Goal: Transaction & Acquisition: Purchase product/service

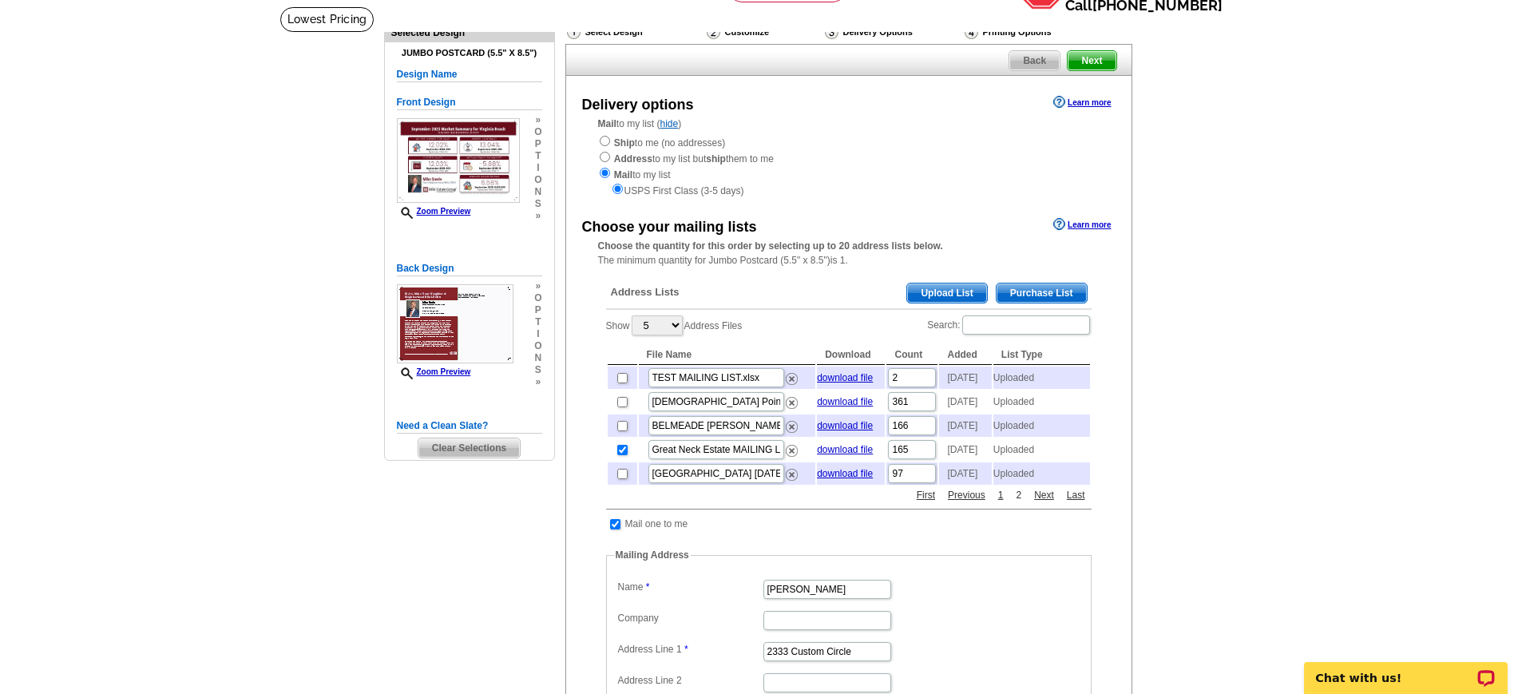
click at [1020, 502] on link "2" at bounding box center [1019, 495] width 14 height 14
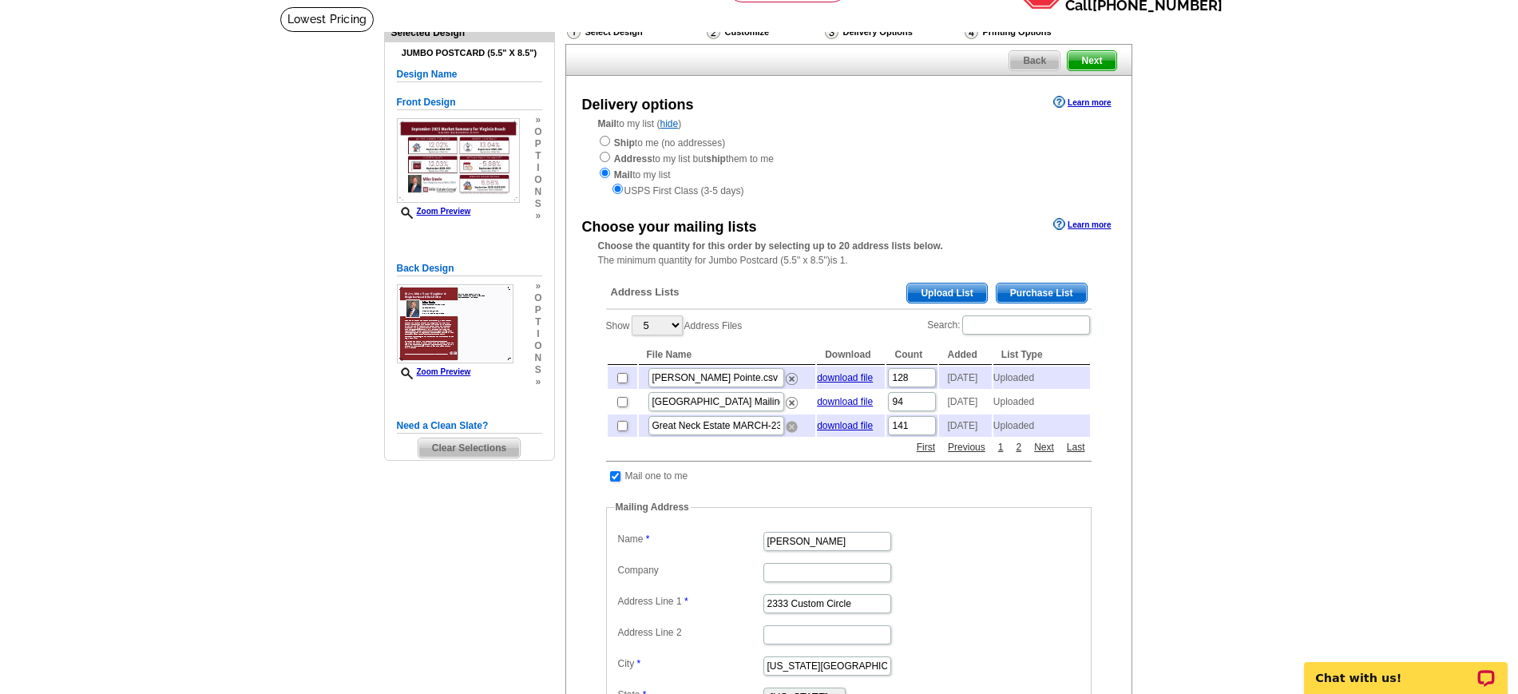
click at [794, 433] on img at bounding box center [792, 427] width 12 height 12
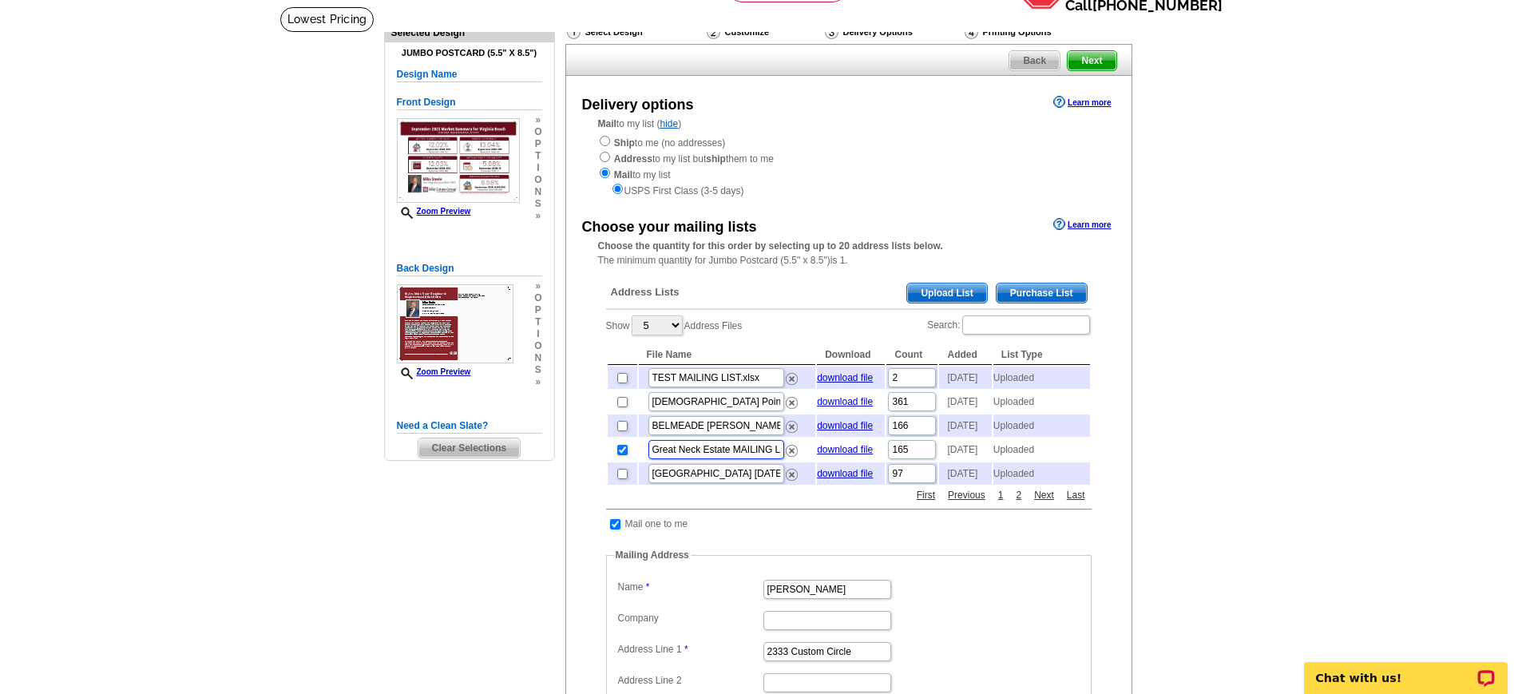
click at [747, 459] on input "Great Neck Estate MAILING LIST UPDATED Apil 21 2025.csv" at bounding box center [716, 449] width 136 height 19
click at [788, 457] on img at bounding box center [792, 451] width 12 height 12
click at [959, 287] on span "Upload List" at bounding box center [946, 292] width 79 height 19
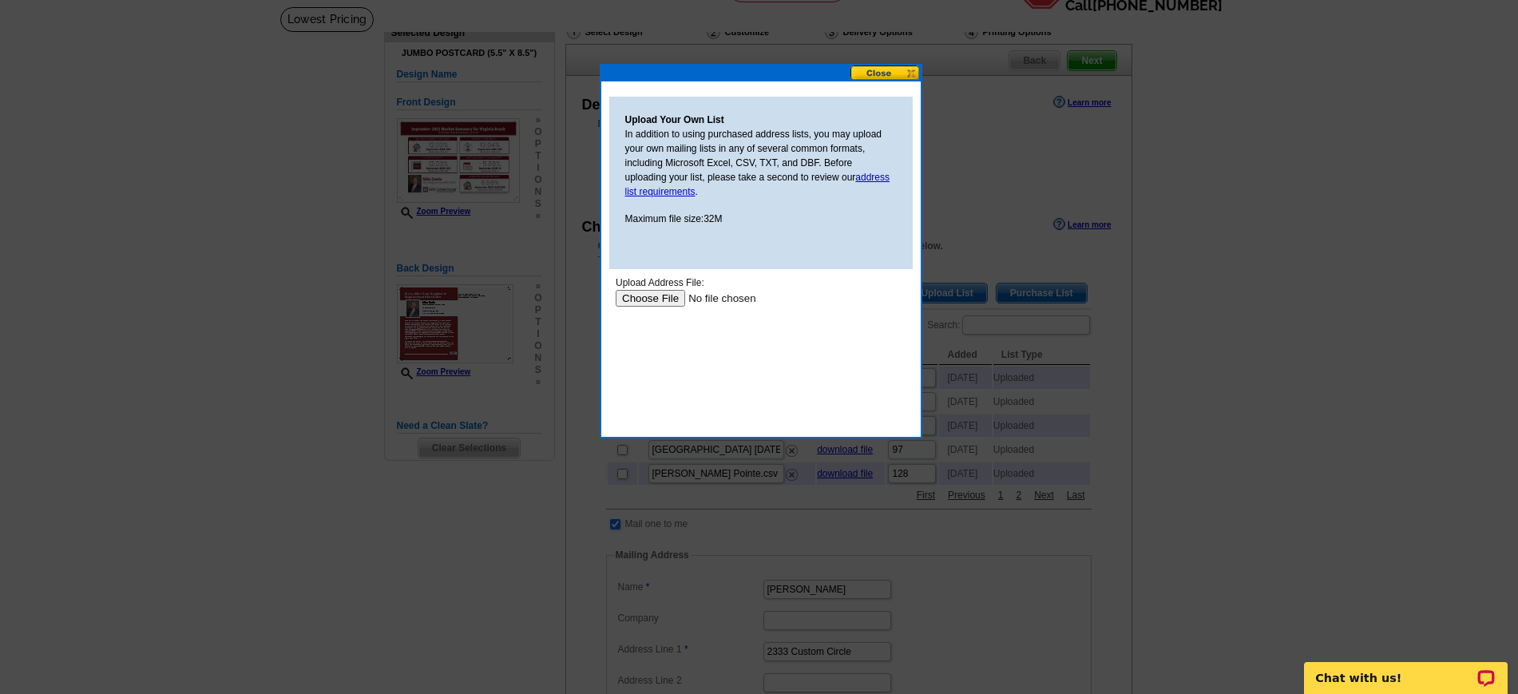
click at [660, 299] on input "file" at bounding box center [716, 298] width 202 height 17
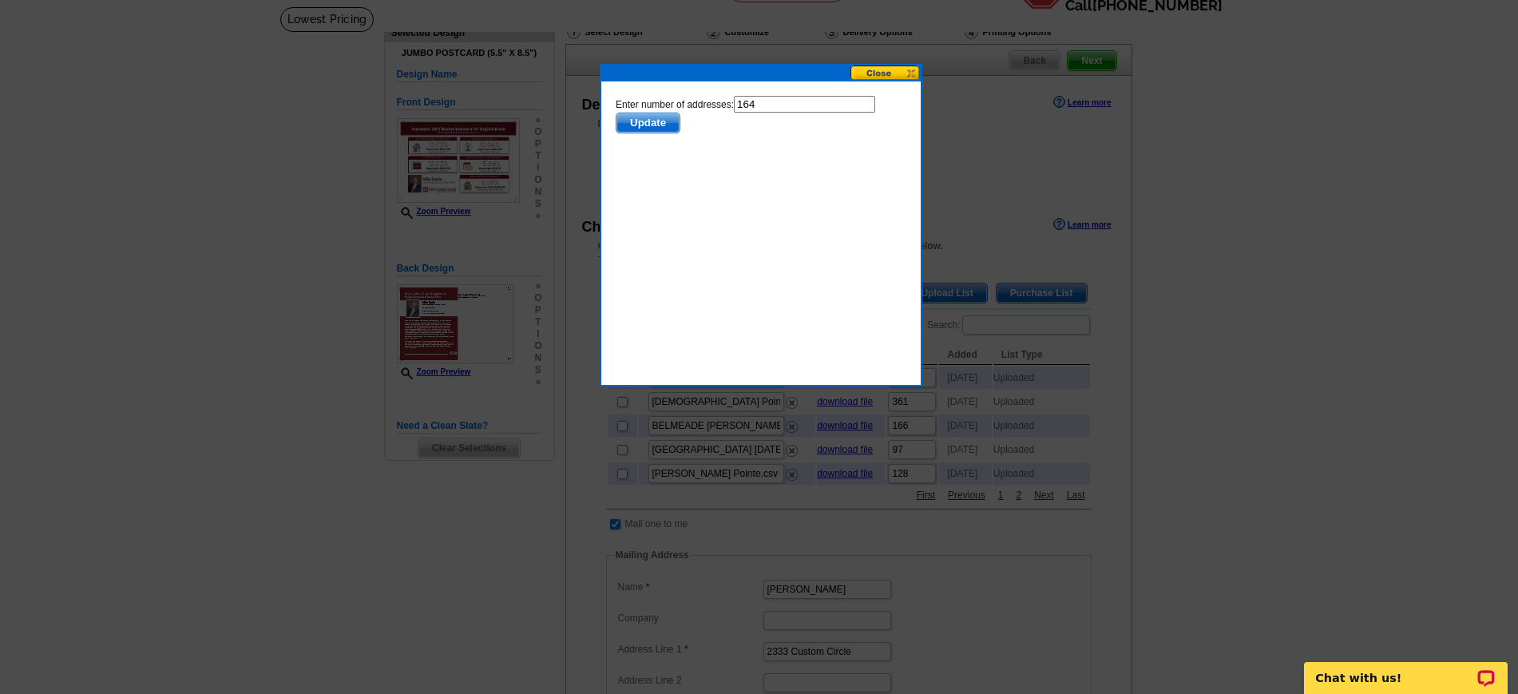
click at [896, 70] on button at bounding box center [885, 72] width 70 height 15
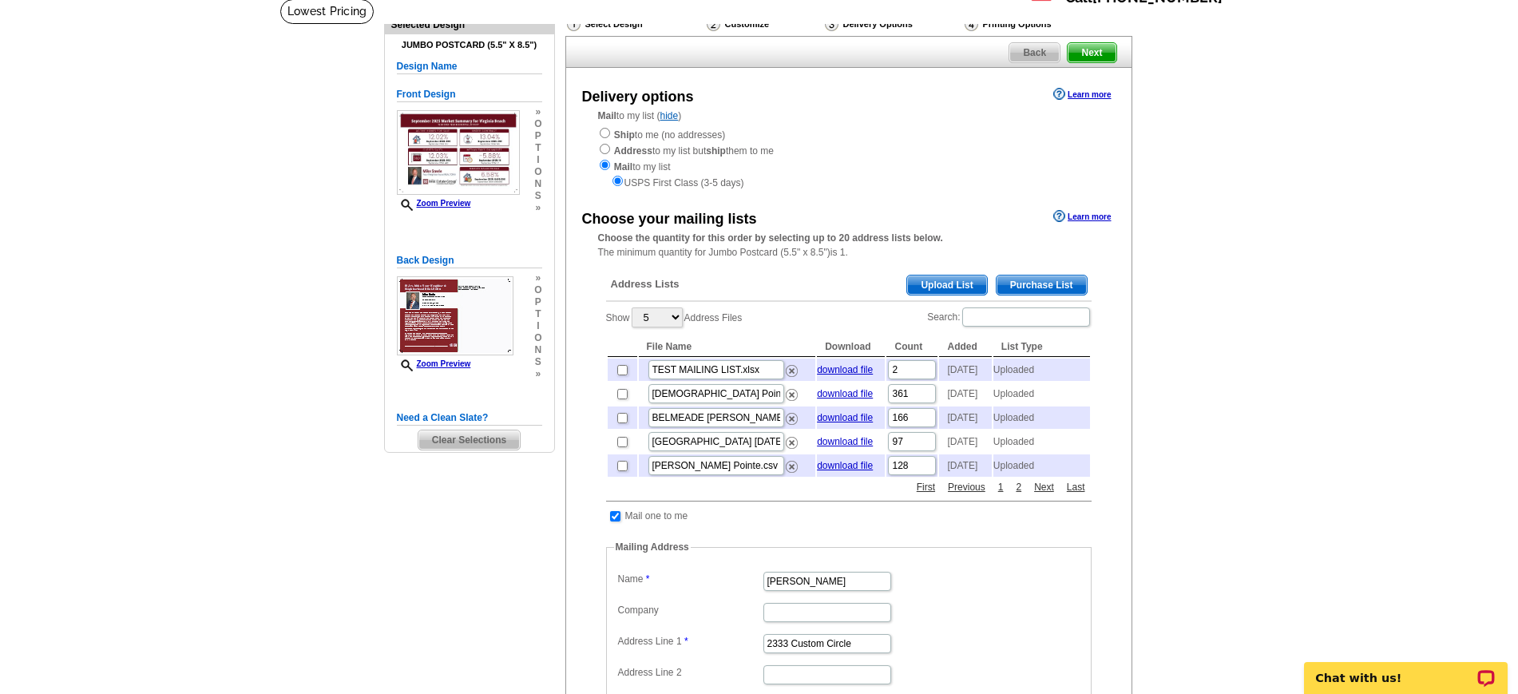
scroll to position [100, 0]
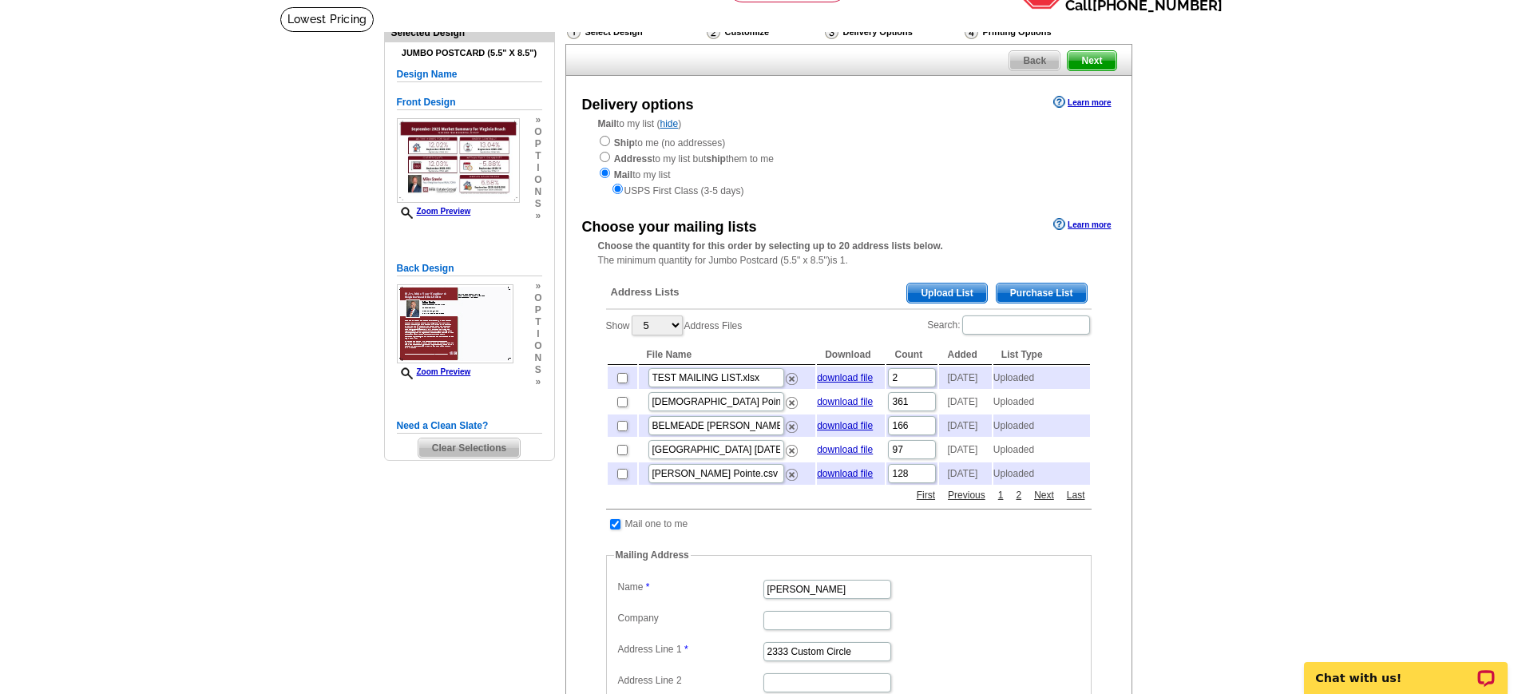
click at [964, 295] on span "Upload List" at bounding box center [946, 292] width 79 height 19
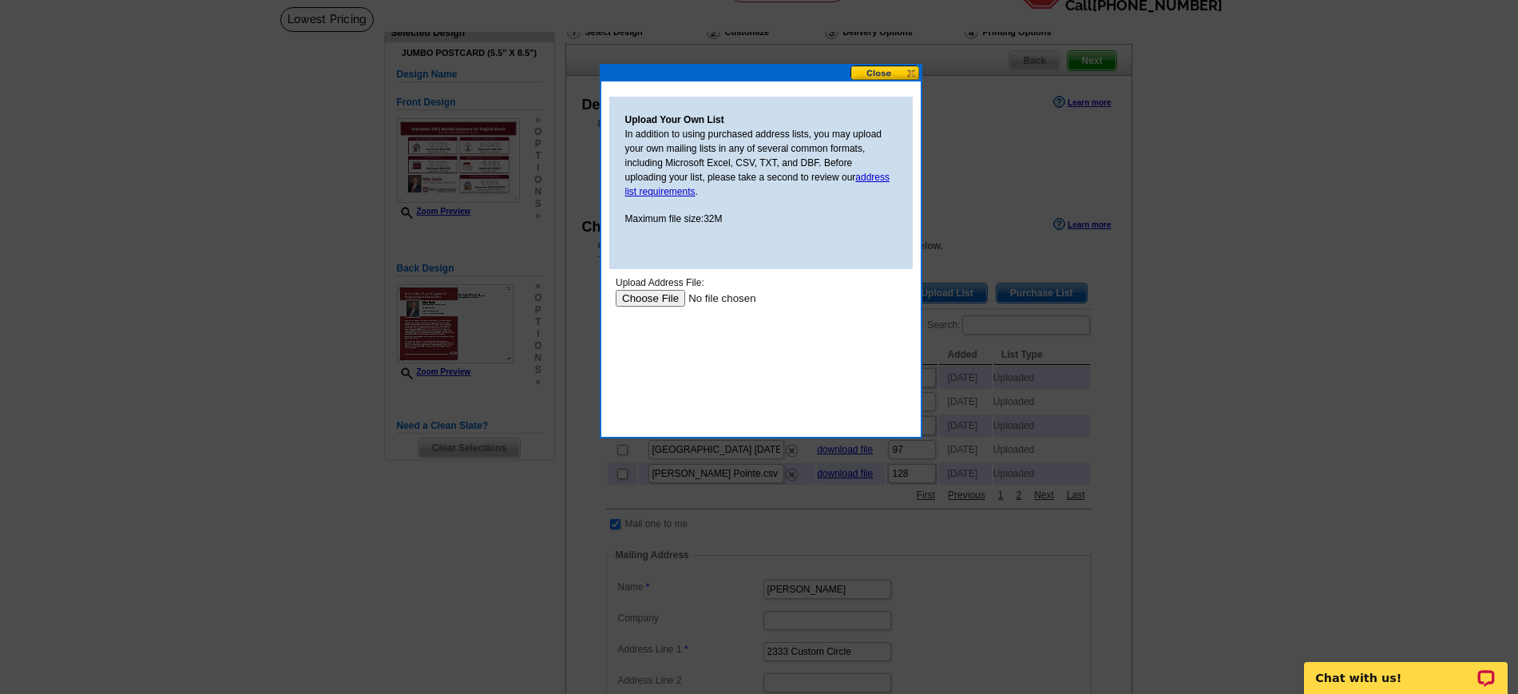
scroll to position [0, 0]
click at [665, 298] on input "file" at bounding box center [716, 298] width 202 height 17
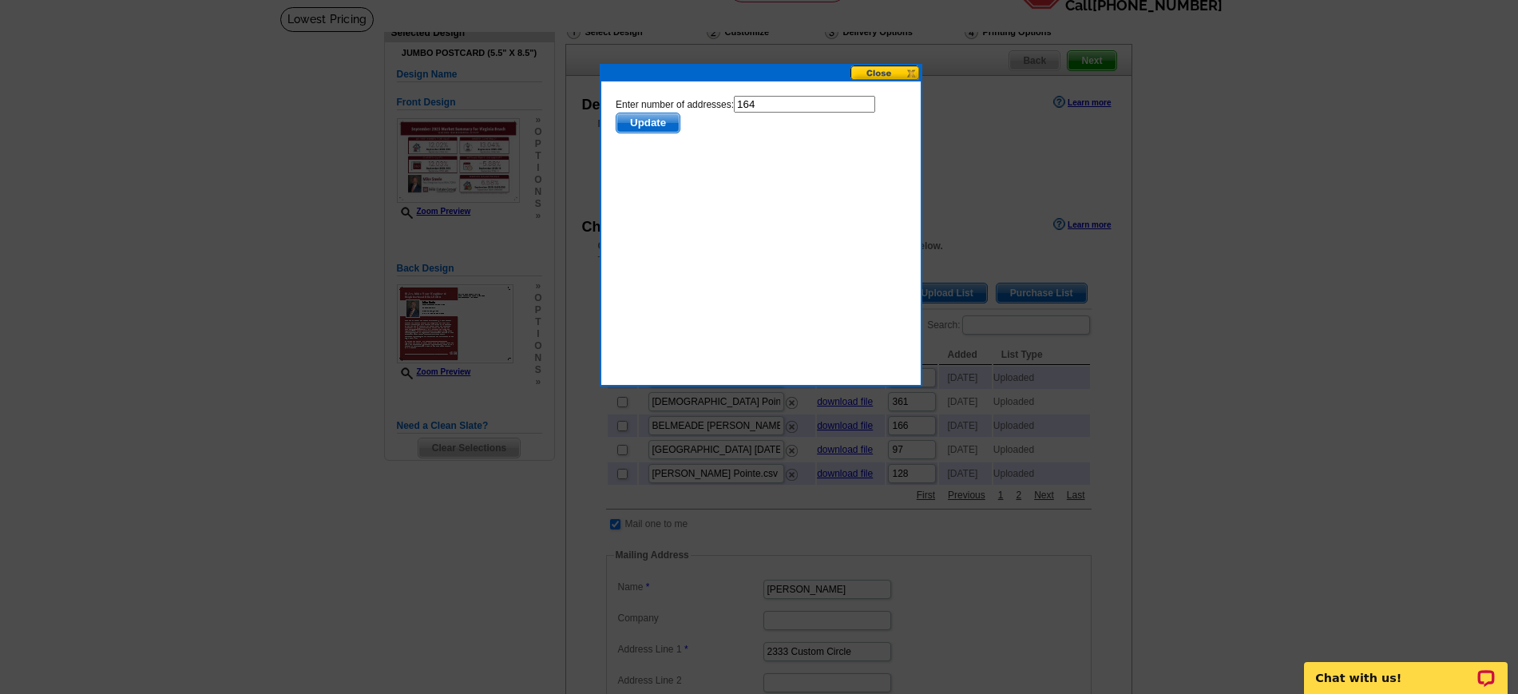
click at [659, 122] on span "Update" at bounding box center [647, 122] width 63 height 19
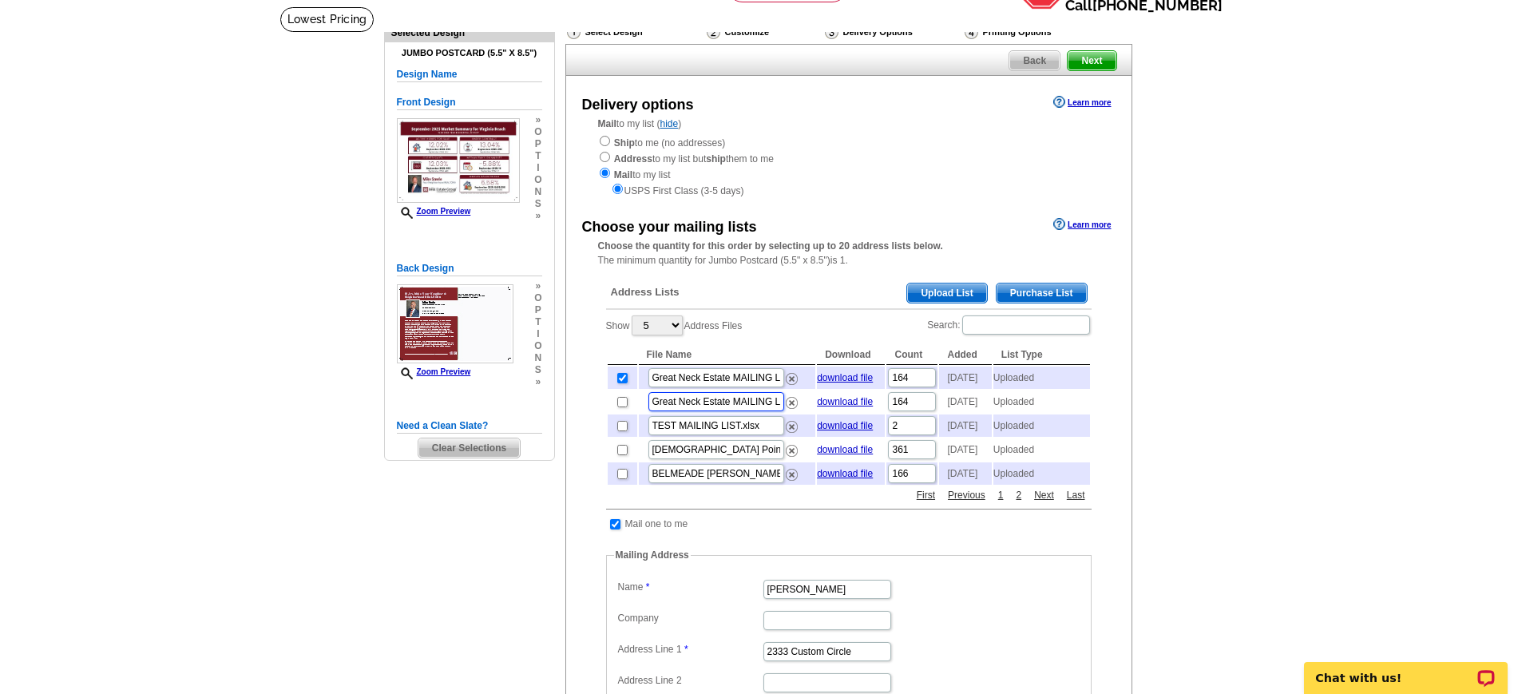
click at [731, 411] on input "Great Neck Estate MAILING LIST UPDATED Oct 2025.csv" at bounding box center [716, 401] width 136 height 19
click at [791, 409] on img at bounding box center [792, 403] width 12 height 12
click at [703, 378] on input "Great Neck Estate MAILING LIST UPDATED Oct 2025.csv" at bounding box center [716, 377] width 136 height 19
click at [1436, 369] on main "Need Help? call 800-260-5887, chat with support, or have our designers make som…" at bounding box center [759, 578] width 1518 height 1144
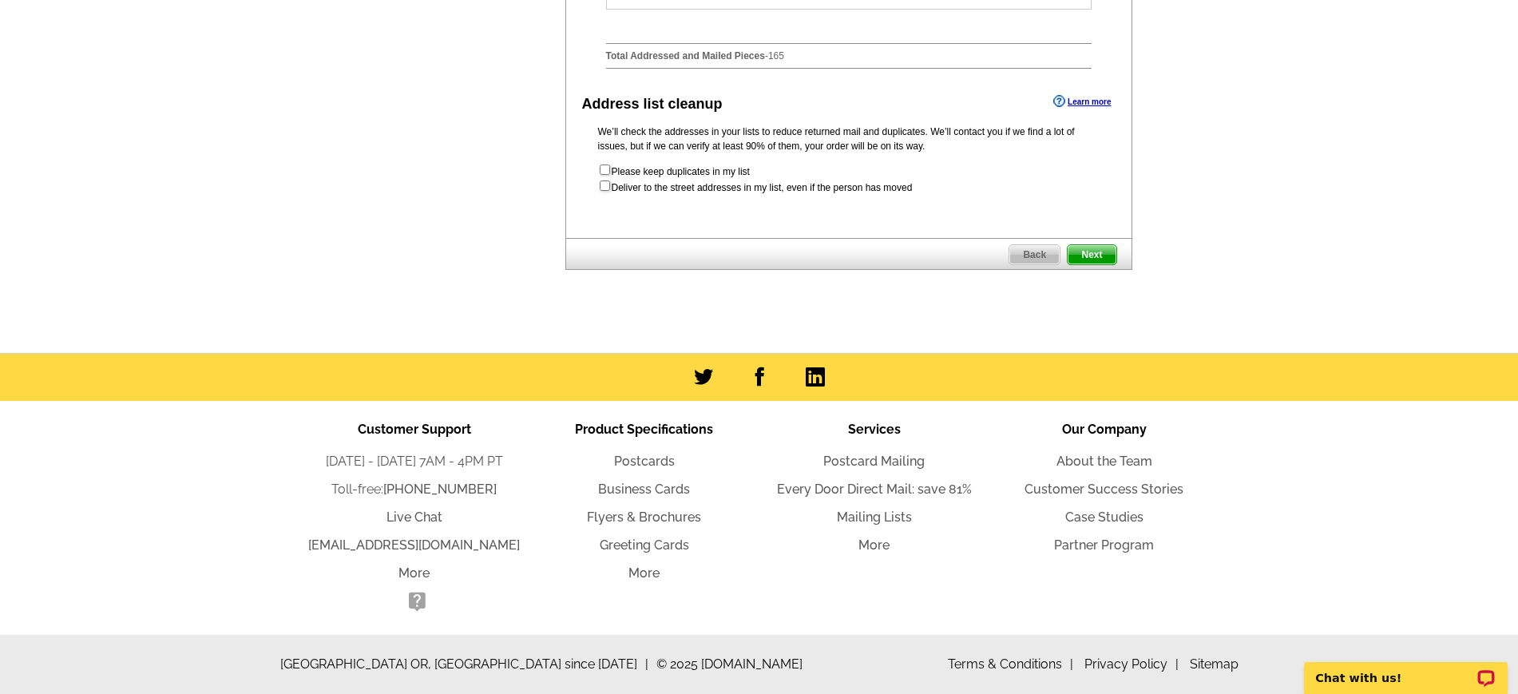
scroll to position [931, 0]
click at [1098, 253] on span "Next" at bounding box center [1092, 254] width 48 height 19
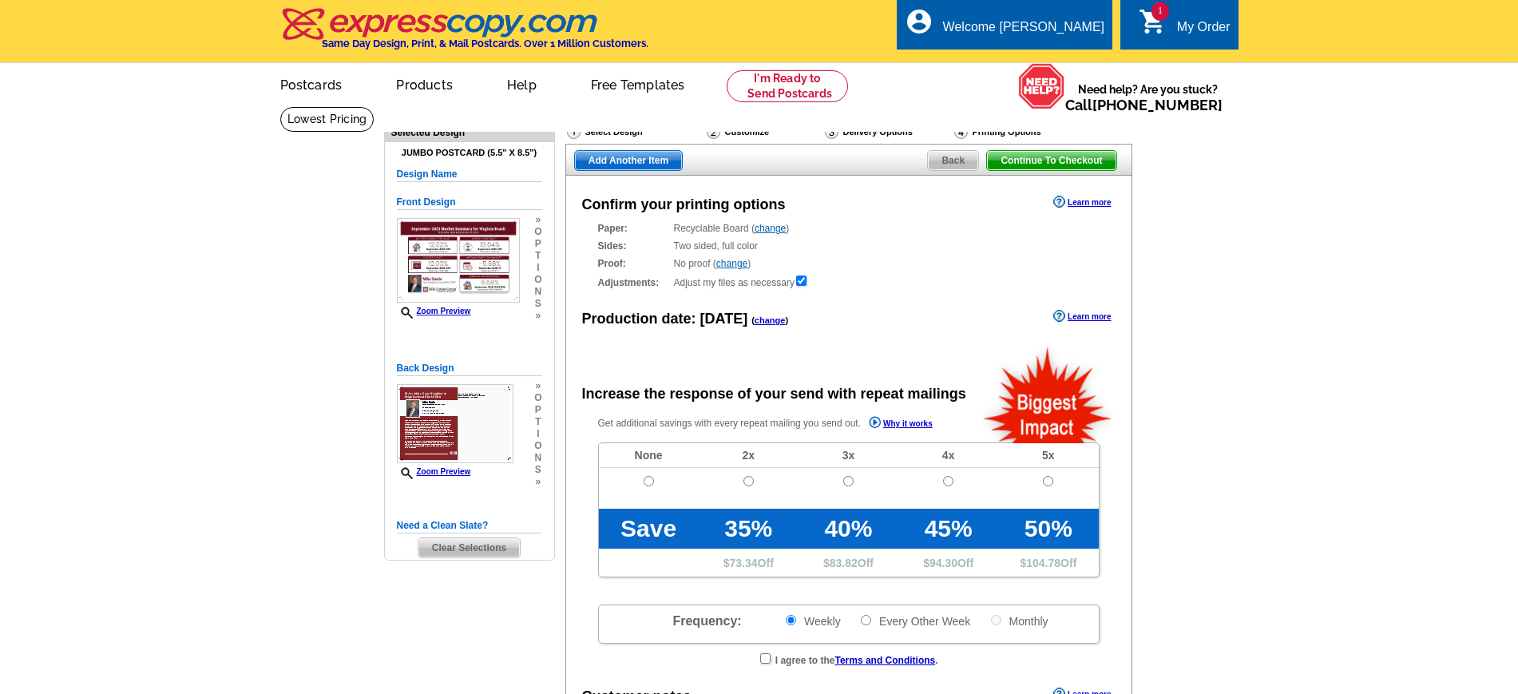
radio input "false"
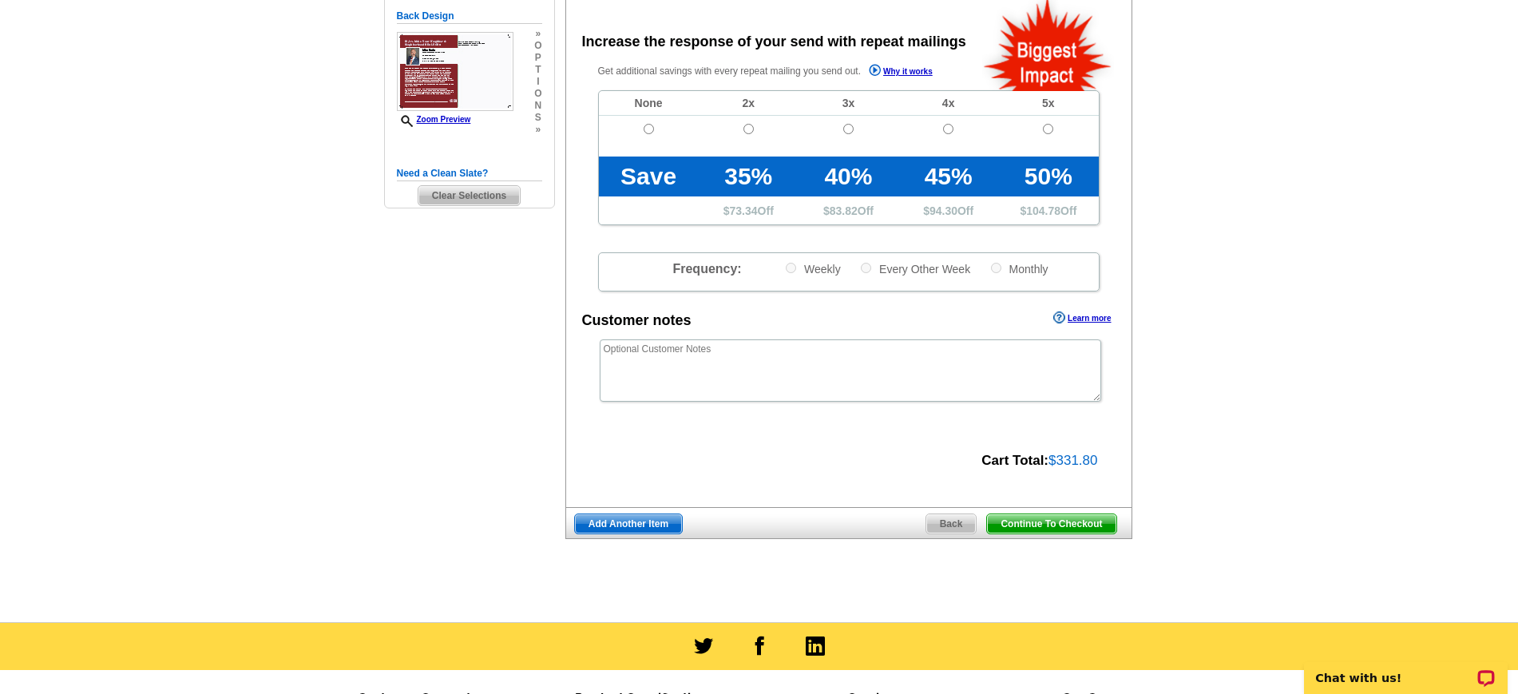
scroll to position [399, 0]
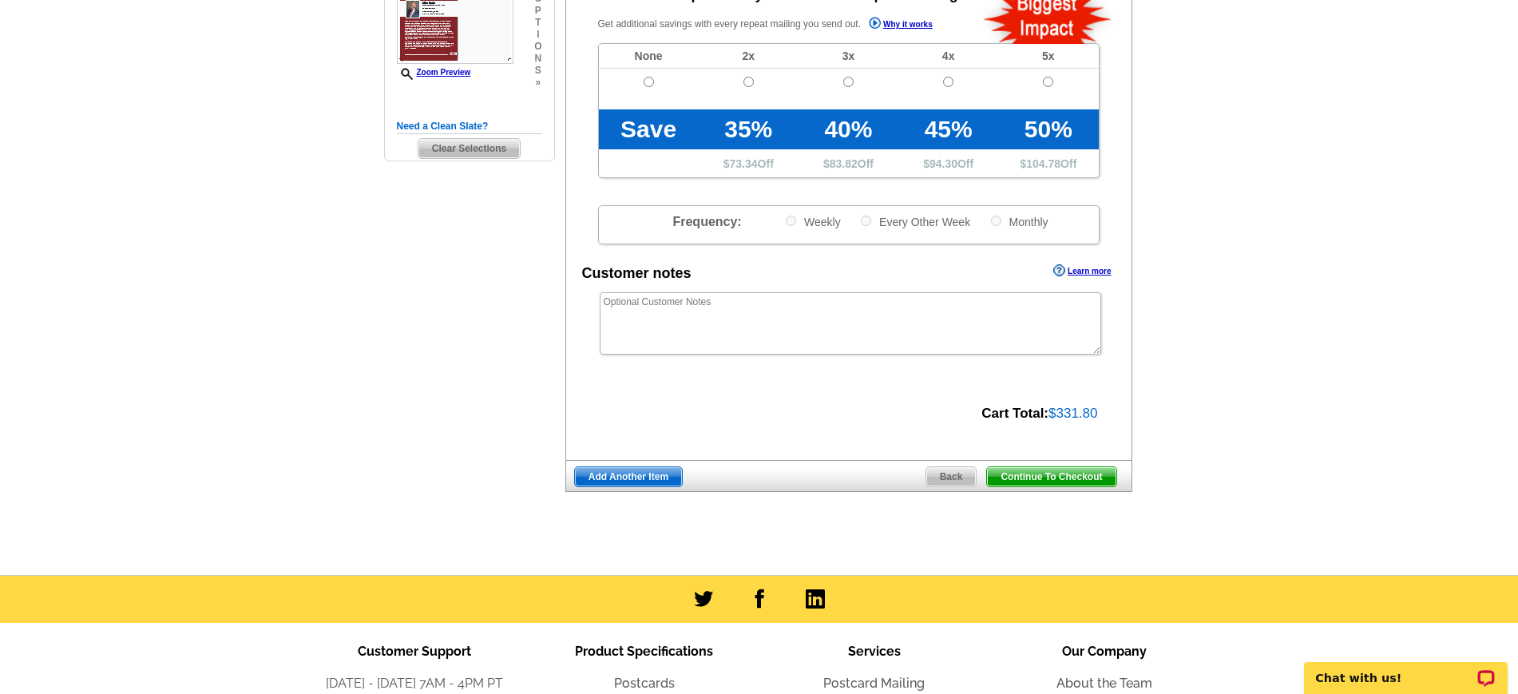
click at [1074, 477] on span "Continue To Checkout" at bounding box center [1051, 476] width 129 height 19
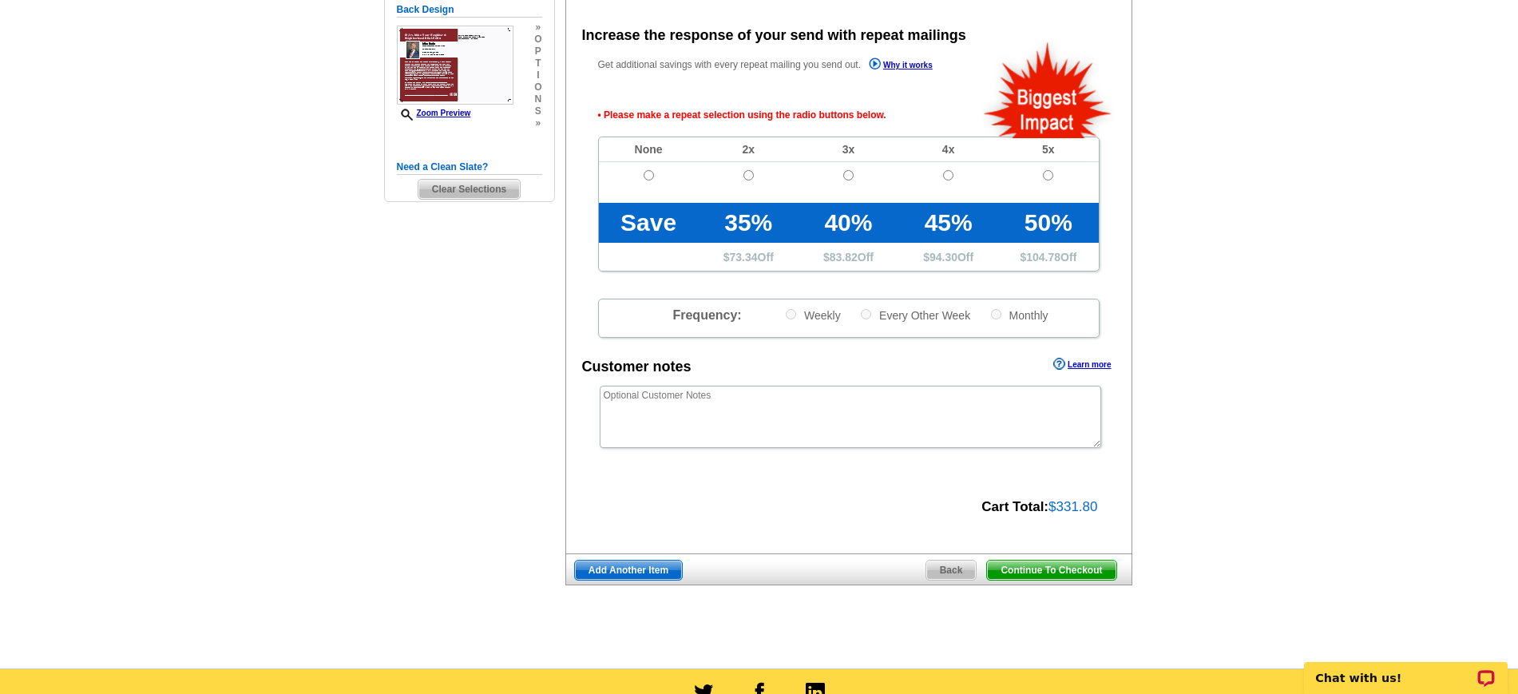
scroll to position [358, 0]
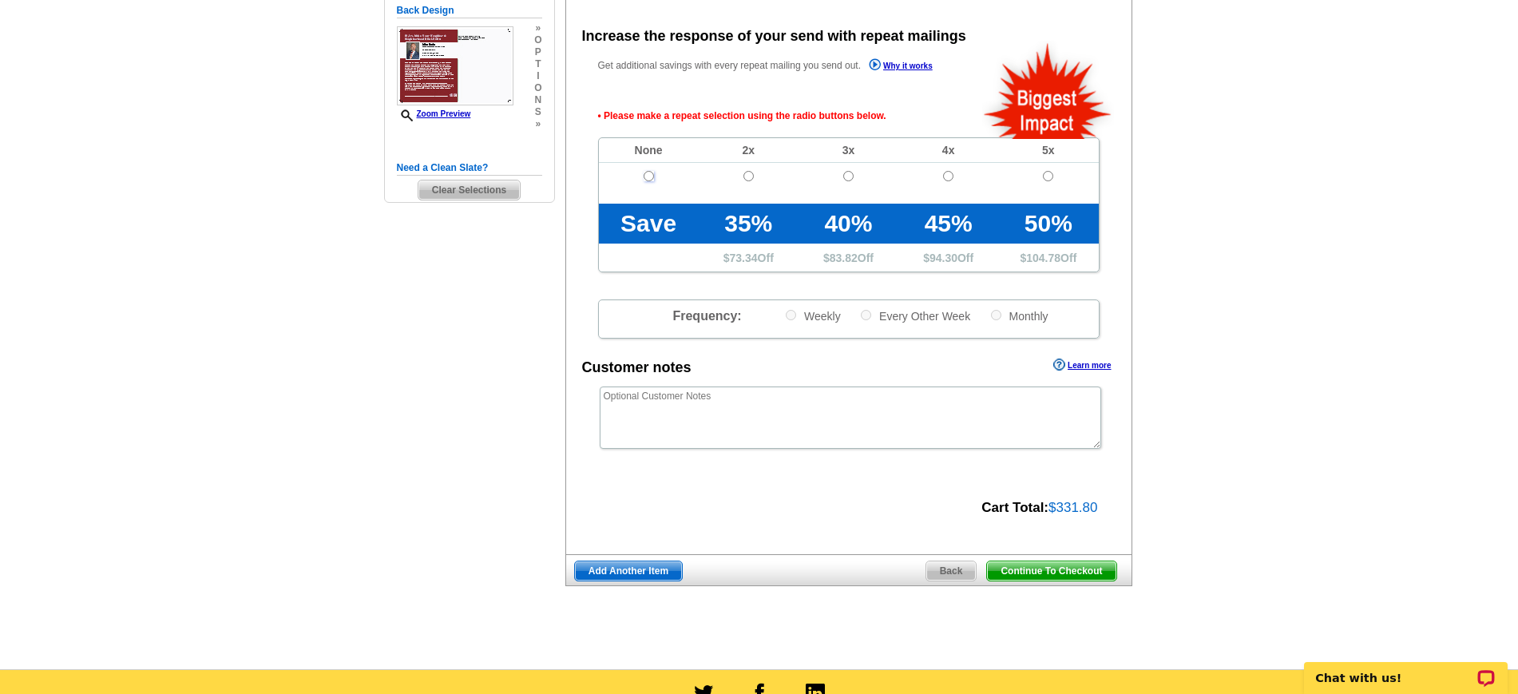
click at [644, 177] on input "radio" at bounding box center [649, 176] width 10 height 10
radio input "true"
click at [1042, 576] on span "Continue To Checkout" at bounding box center [1051, 570] width 129 height 19
